Goal: Navigation & Orientation: Find specific page/section

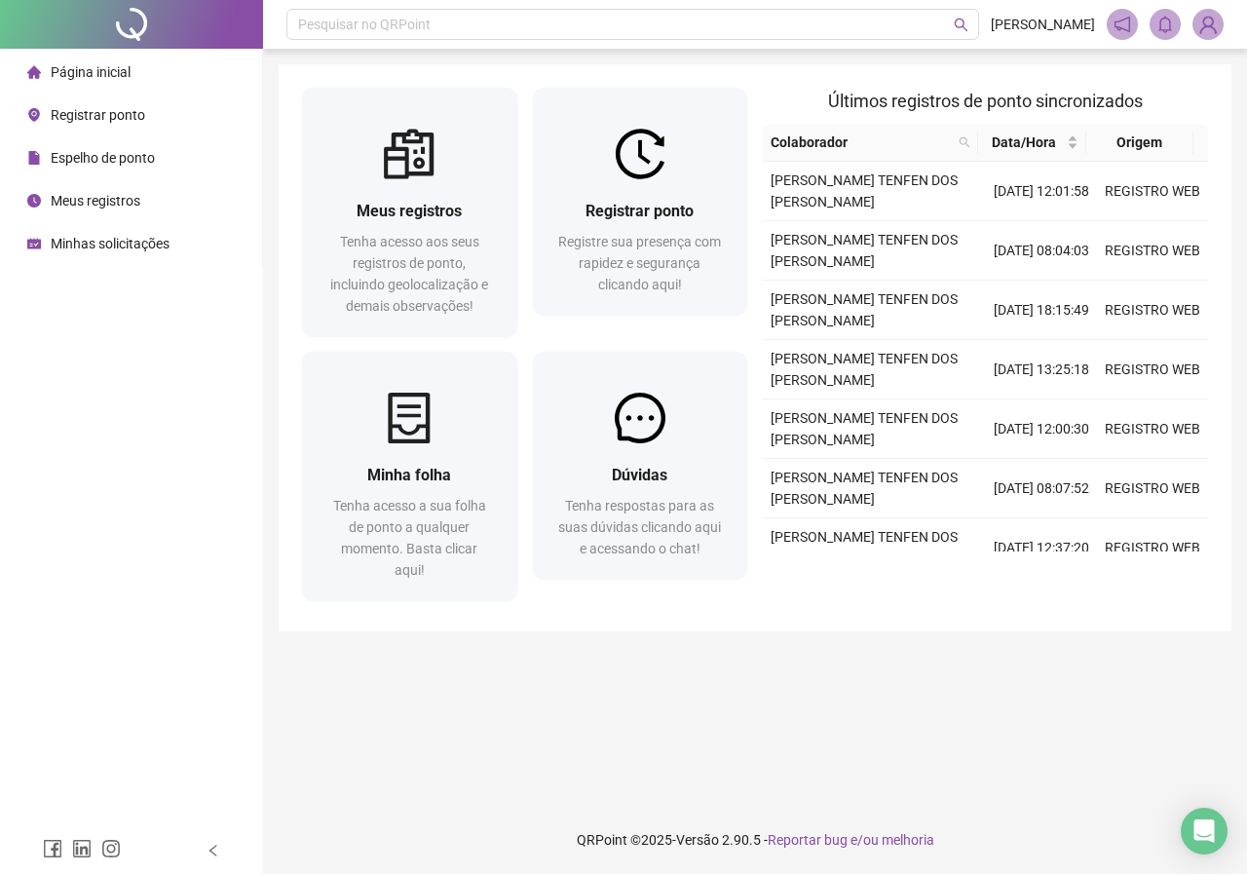
click at [125, 79] on span "Página inicial" at bounding box center [91, 72] width 80 height 16
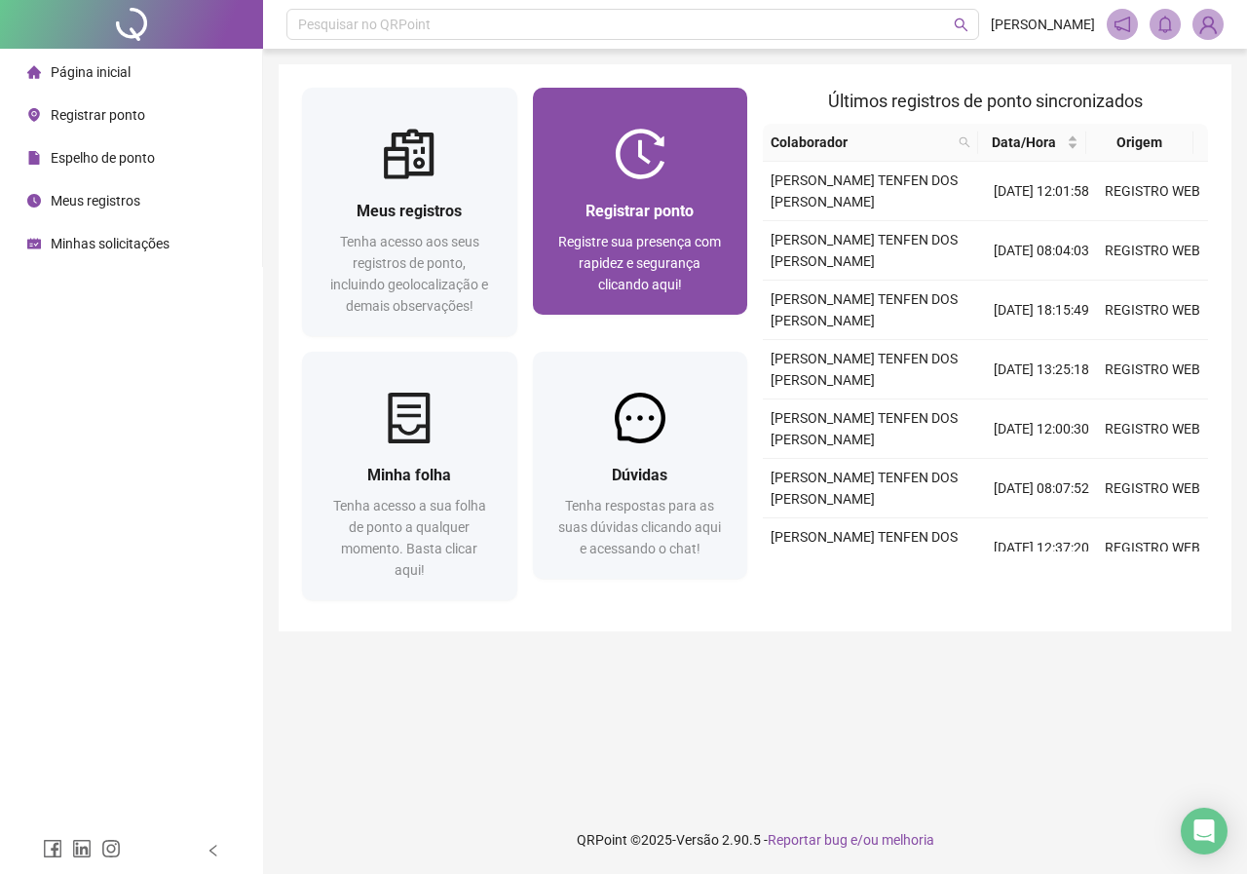
click at [650, 143] on img at bounding box center [640, 154] width 51 height 51
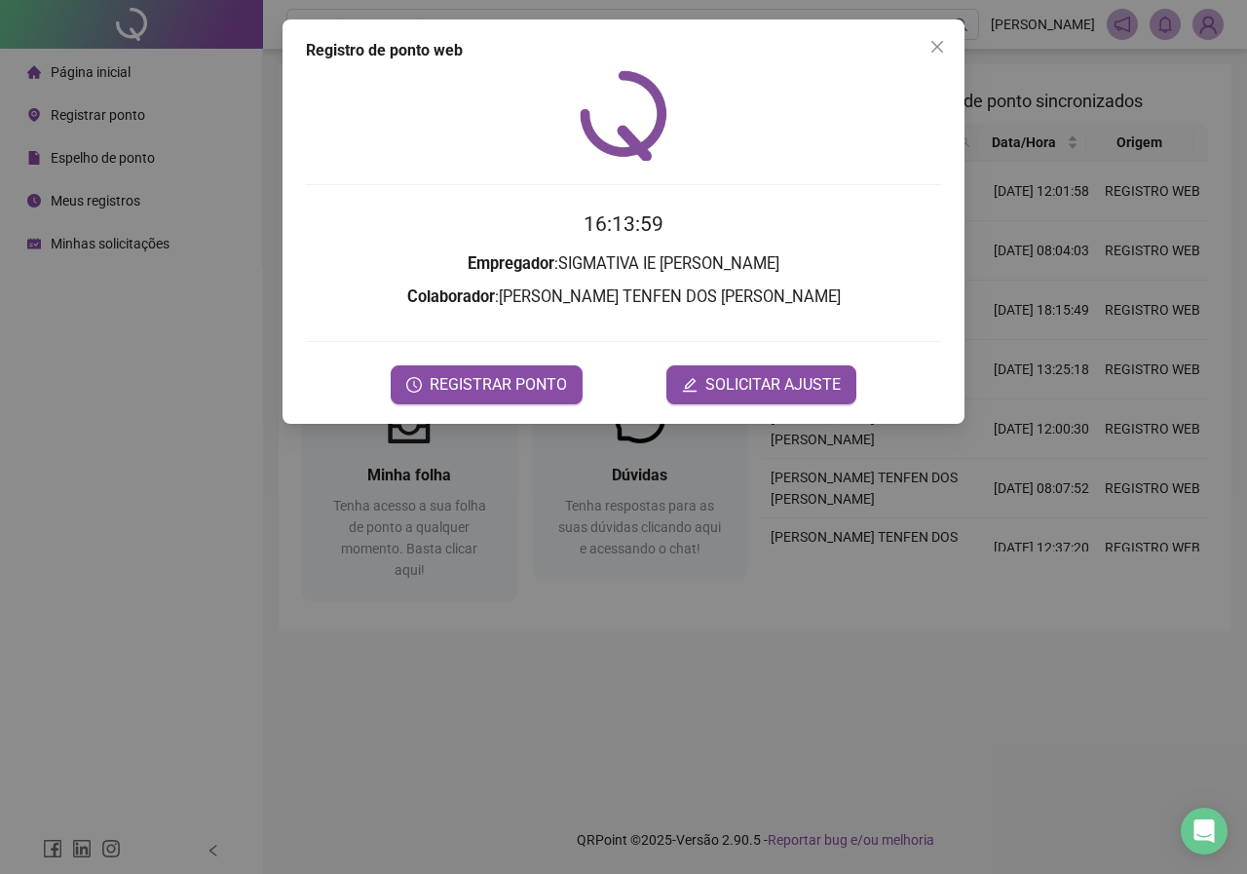
drag, startPoint x: 925, startPoint y: 48, endPoint x: 914, endPoint y: 55, distance: 13.5
click at [925, 48] on span "Close" at bounding box center [936, 47] width 31 height 16
